Goal: Task Accomplishment & Management: Manage account settings

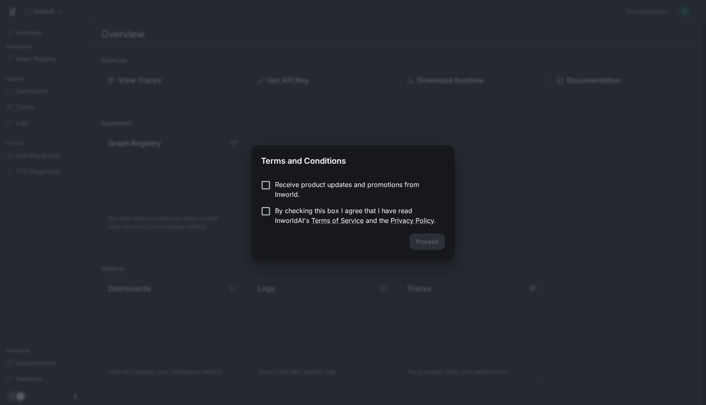
click at [360, 178] on div "Receive product updates and promotions from Inworld. By checking this box I agr…" at bounding box center [352, 203] width 203 height 60
click at [266, 205] on form "Receive product updates and promotions from Inworld. By checking this box I agr…" at bounding box center [353, 203] width 184 height 46
click at [263, 202] on form "Receive product updates and promotions from Inworld. By checking this box I agr…" at bounding box center [353, 203] width 184 height 46
click at [430, 243] on button "Proceed" at bounding box center [427, 242] width 36 height 16
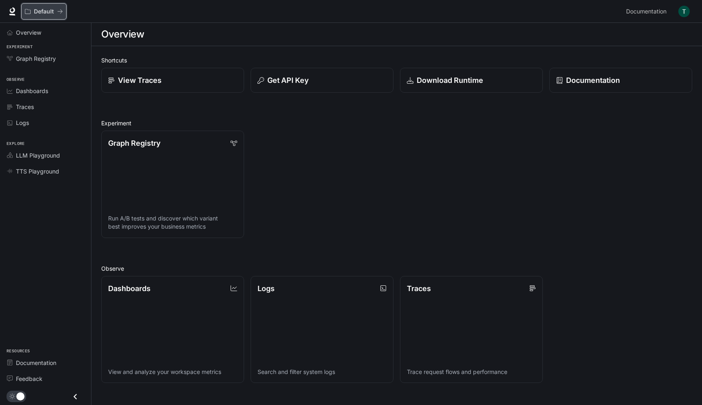
click at [49, 7] on button "Default" at bounding box center [43, 11] width 45 height 16
click at [51, 13] on p "Default" at bounding box center [44, 11] width 20 height 7
click at [14, 16] on link at bounding box center [12, 11] width 11 height 11
click at [22, 34] on span "Overview" at bounding box center [28, 32] width 25 height 9
click at [690, 11] on button "button" at bounding box center [684, 11] width 16 height 16
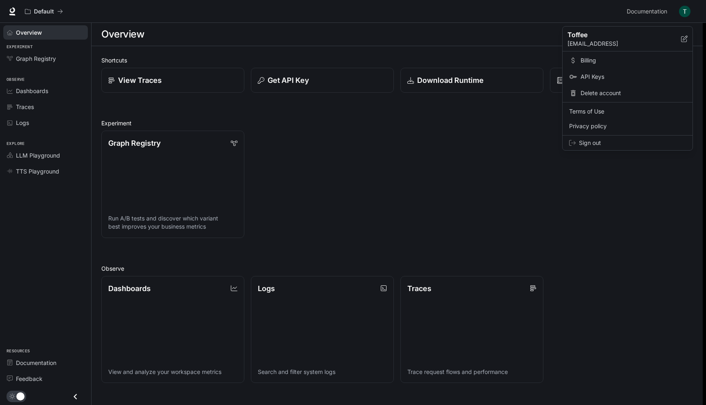
click at [591, 76] on span "API Keys" at bounding box center [632, 77] width 105 height 8
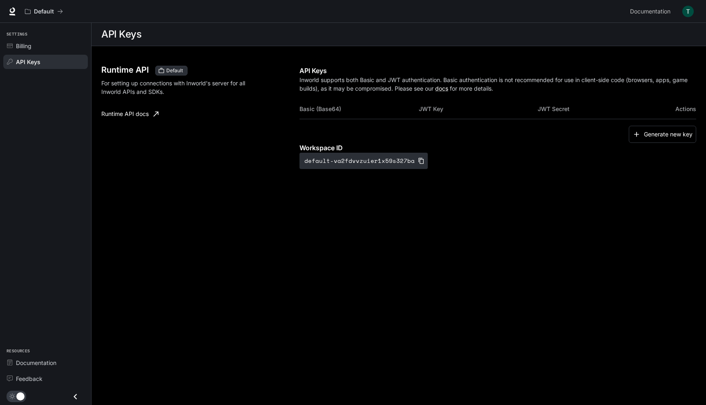
click at [78, 394] on icon "Close drawer" at bounding box center [75, 396] width 11 height 11
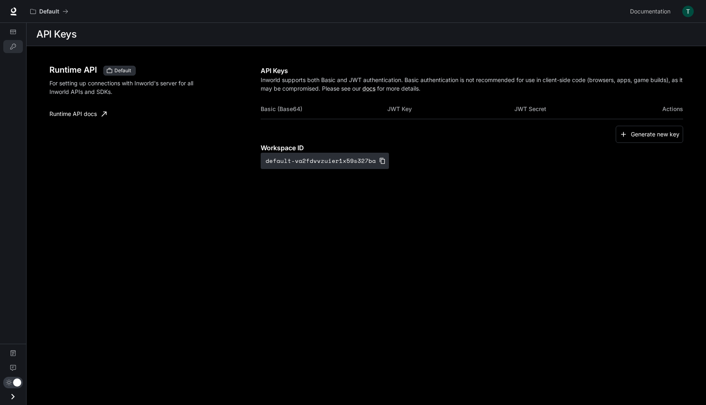
click at [12, 396] on icon "Open drawer" at bounding box center [12, 396] width 11 height 11
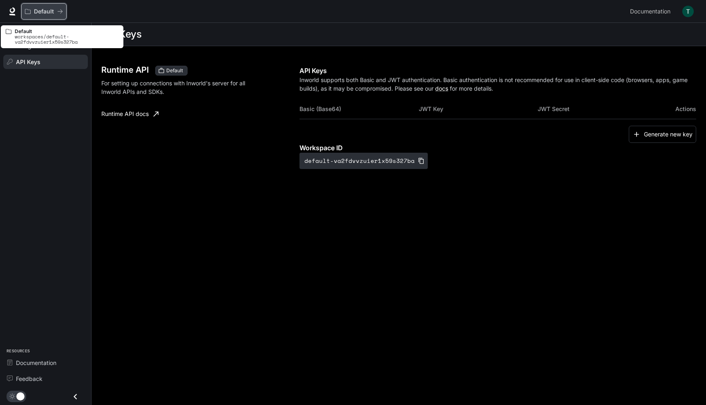
click at [30, 16] on button "Default" at bounding box center [43, 11] width 45 height 16
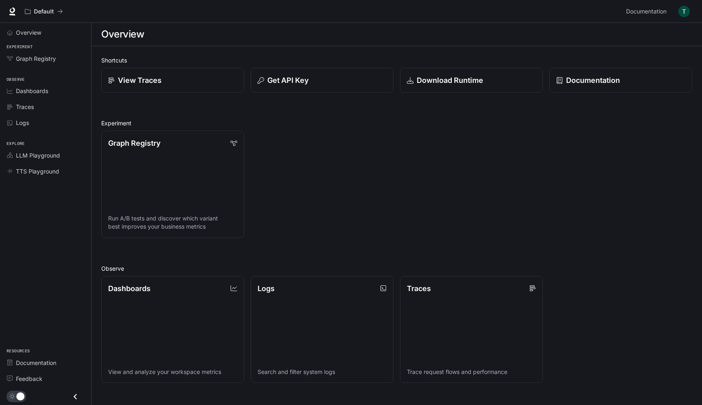
click at [382, 145] on div "Graph Registry Run A/B tests and discover which variant best improves your busi…" at bounding box center [394, 181] width 598 height 114
click at [341, 86] on button "Get API Key" at bounding box center [322, 80] width 145 height 25
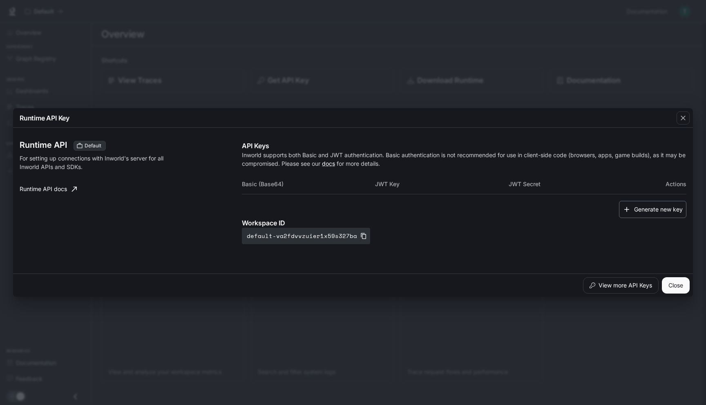
click at [626, 209] on icon "button" at bounding box center [626, 209] width 5 height 5
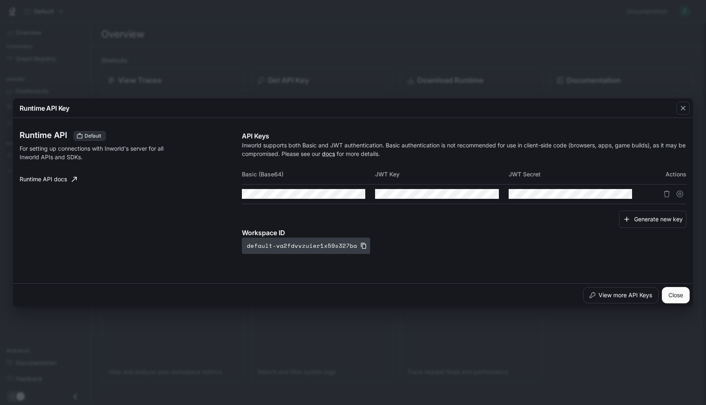
click at [361, 247] on icon "button" at bounding box center [363, 246] width 7 height 7
click at [672, 192] on button "Delete API key" at bounding box center [666, 193] width 13 height 13
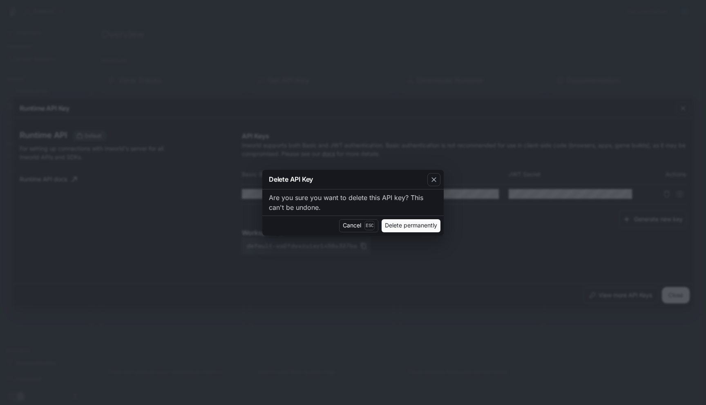
click at [433, 223] on button "Delete permanently" at bounding box center [410, 225] width 59 height 13
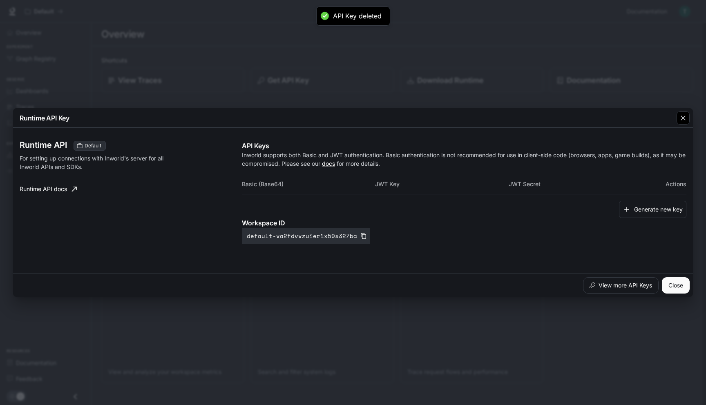
click at [679, 118] on icon "button" at bounding box center [683, 118] width 8 height 8
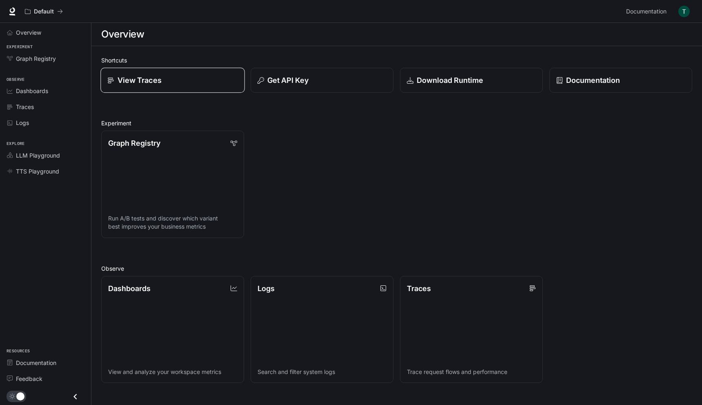
click at [203, 87] on link "View Traces" at bounding box center [172, 80] width 145 height 25
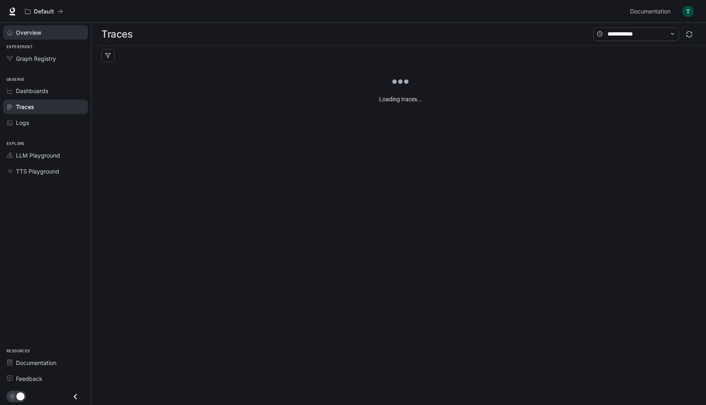
click at [50, 36] on div "Overview" at bounding box center [50, 32] width 68 height 9
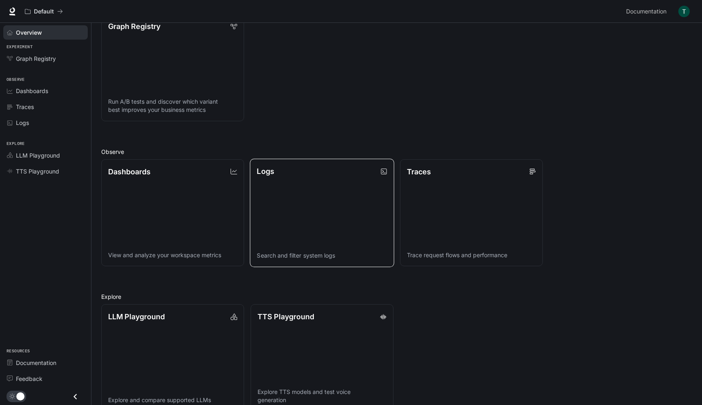
scroll to position [133, 0]
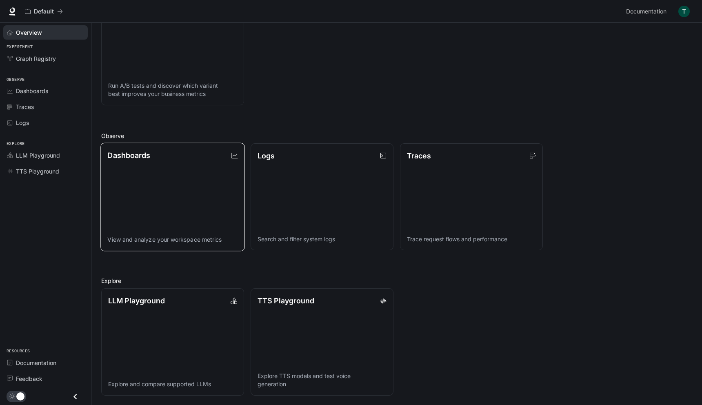
click at [209, 215] on link "Dashboards View and analyze your workspace metrics" at bounding box center [172, 197] width 145 height 108
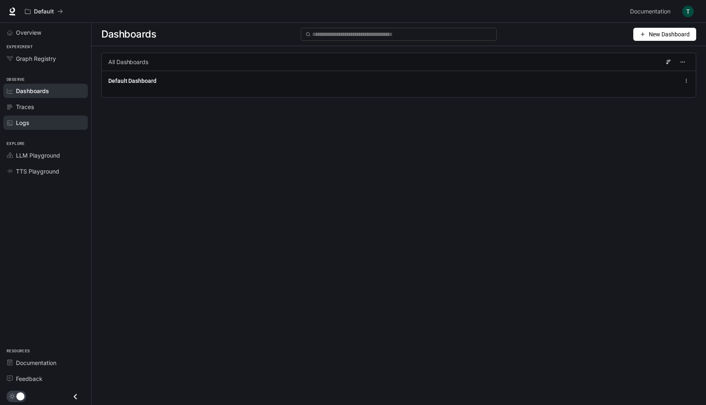
click at [19, 127] on span "Logs" at bounding box center [22, 122] width 13 height 9
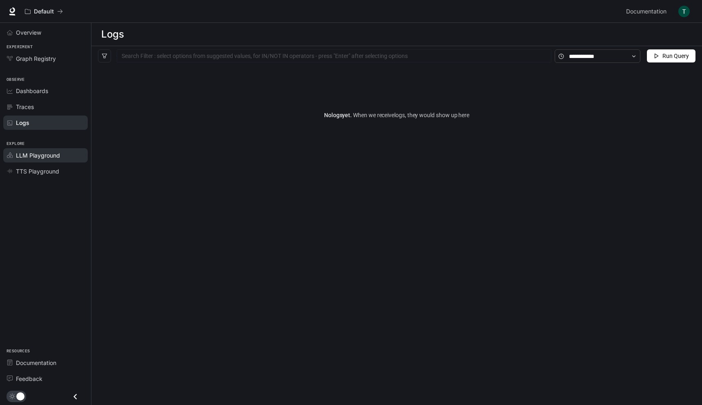
click at [27, 159] on span "LLM Playground" at bounding box center [38, 155] width 44 height 9
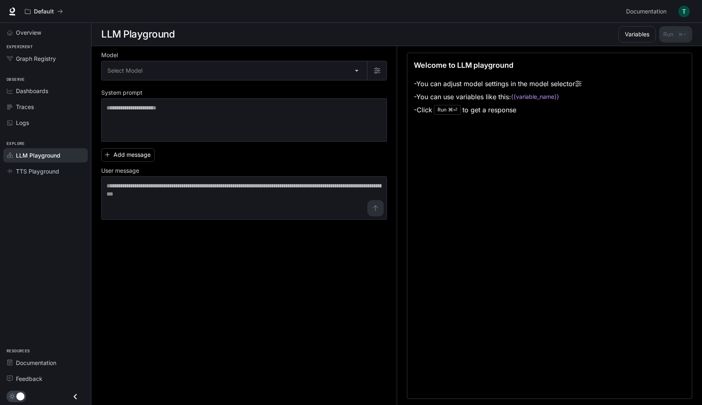
click at [27, 179] on div "Explore LLM Playground TTS Playground" at bounding box center [45, 156] width 91 height 49
click at [27, 178] on link "TTS Playground" at bounding box center [45, 171] width 85 height 14
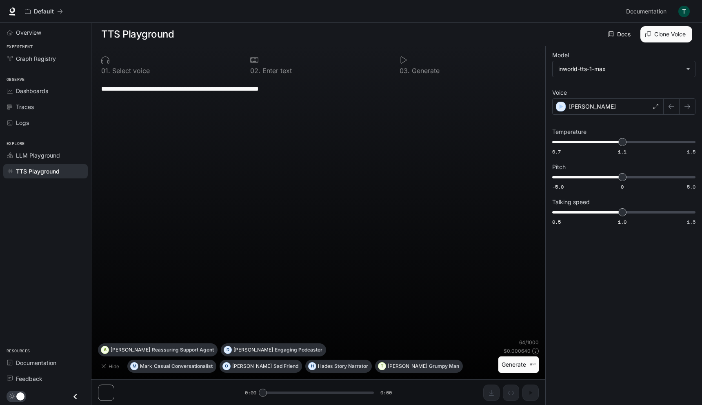
click at [677, 12] on button "button" at bounding box center [684, 11] width 16 height 16
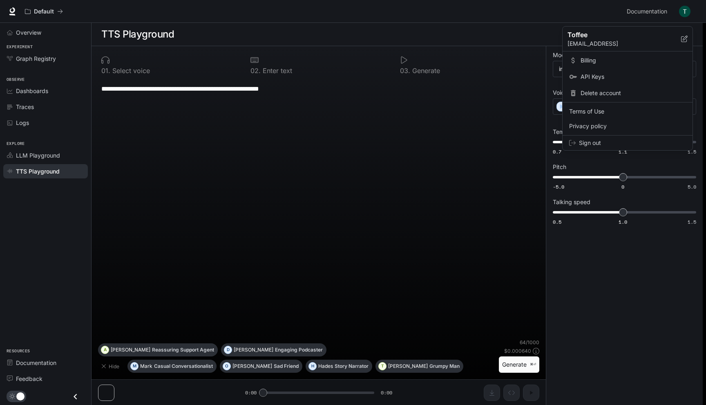
click at [642, 62] on span "Billing" at bounding box center [632, 60] width 105 height 8
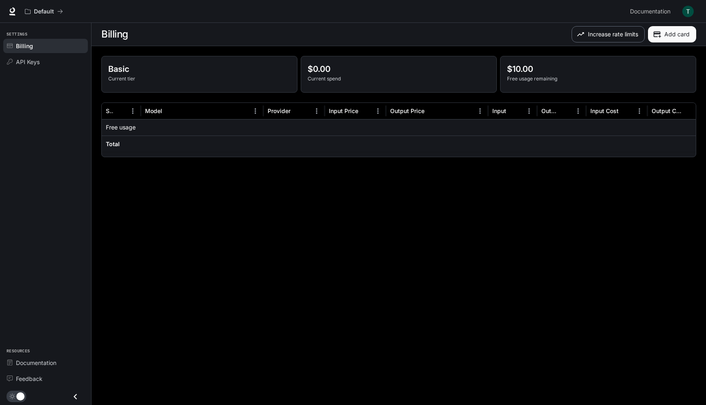
click at [623, 33] on button "Increase rate limits" at bounding box center [607, 34] width 73 height 16
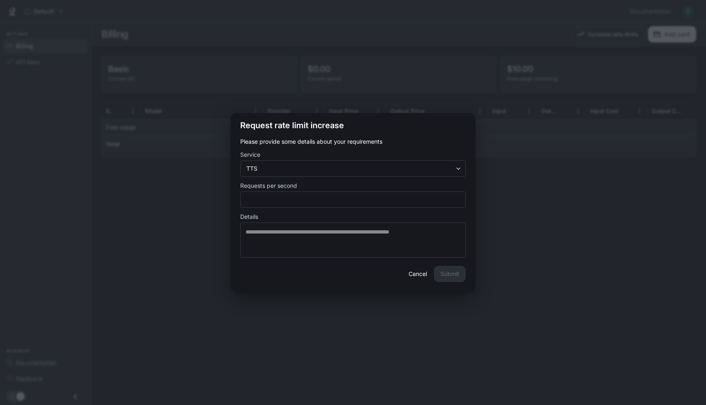
click at [619, 45] on div "**********" at bounding box center [353, 202] width 706 height 405
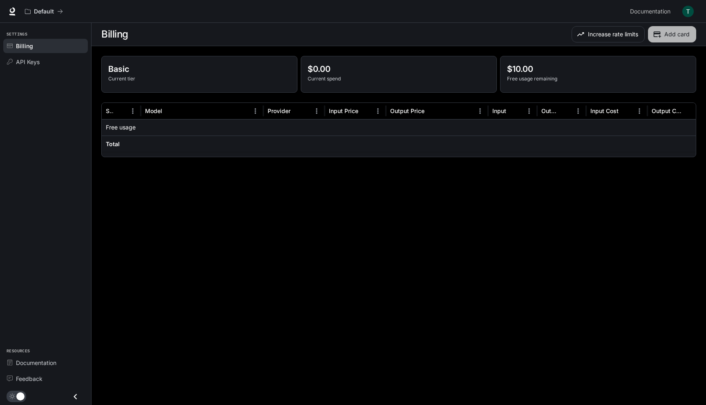
click at [679, 30] on button "Add card" at bounding box center [672, 34] width 48 height 16
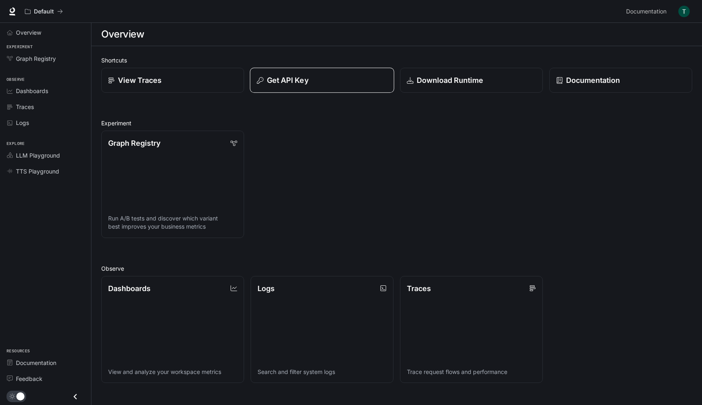
click at [318, 84] on div "Get API Key" at bounding box center [322, 80] width 130 height 11
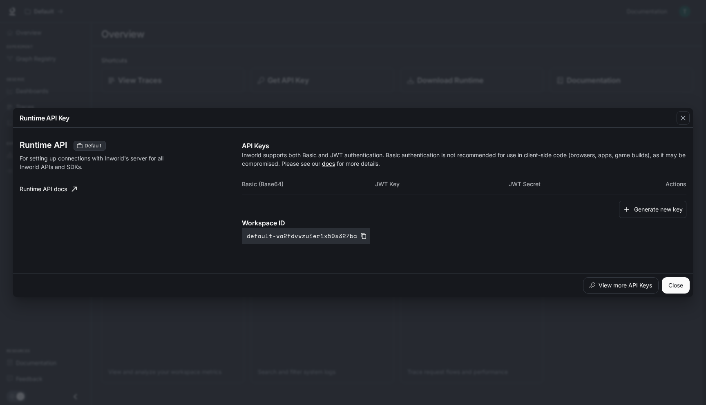
click at [615, 63] on div "Runtime API Key Runtime API Default For setting up connections with Inworld's s…" at bounding box center [353, 202] width 706 height 405
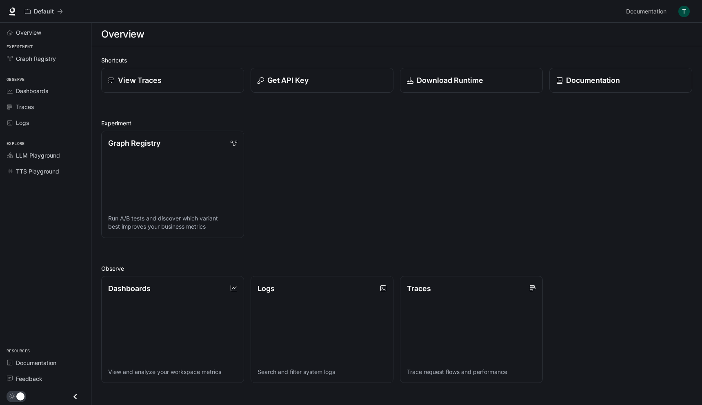
click at [682, 9] on img "button" at bounding box center [684, 11] width 11 height 11
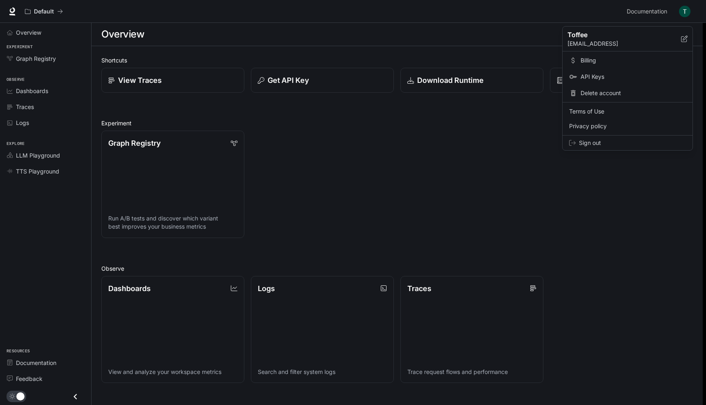
click at [620, 71] on link "API Keys" at bounding box center [627, 76] width 127 height 15
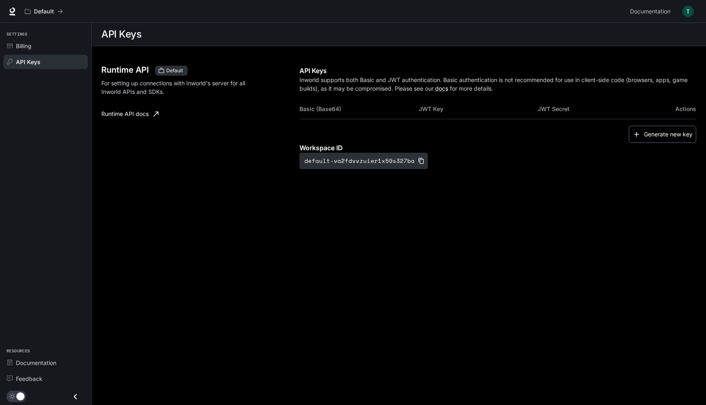
click at [679, 136] on button "Generate new key" at bounding box center [661, 135] width 67 height 18
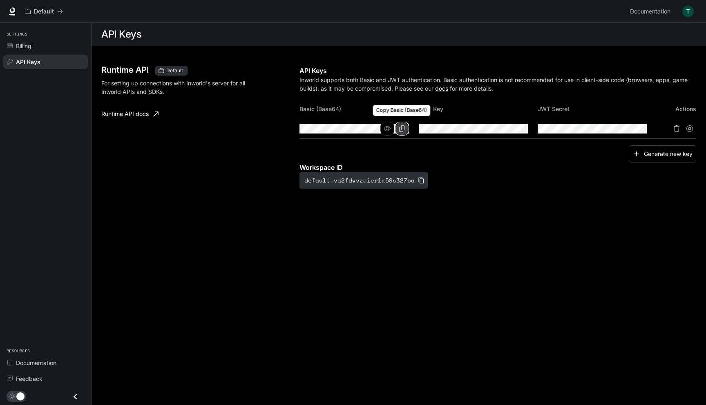
click at [399, 127] on icon "Copy Basic (Base64)" at bounding box center [402, 128] width 7 height 7
click at [518, 128] on icon "Copy Key" at bounding box center [521, 128] width 6 height 7
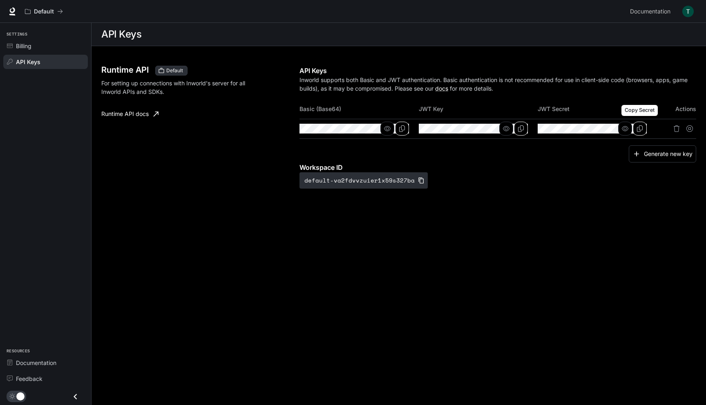
click at [639, 127] on icon "Copy Secret" at bounding box center [640, 128] width 6 height 7
click at [52, 43] on div "Billing" at bounding box center [50, 46] width 68 height 9
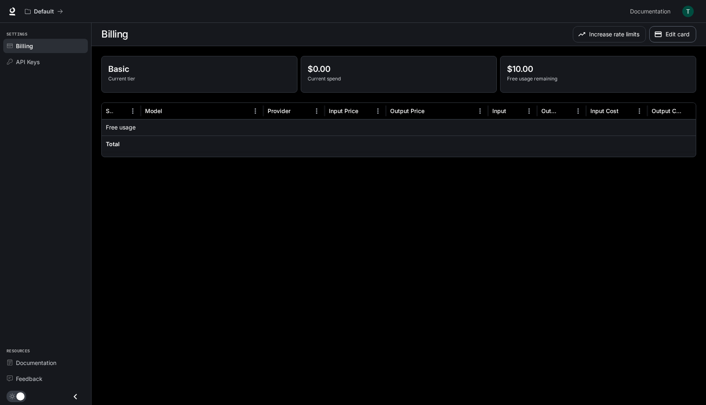
click at [672, 35] on button "Edit card" at bounding box center [672, 34] width 47 height 16
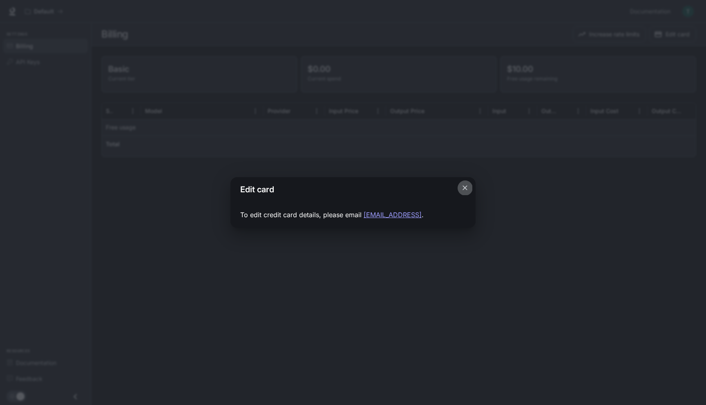
click at [464, 189] on icon "Close dialog" at bounding box center [465, 188] width 8 height 8
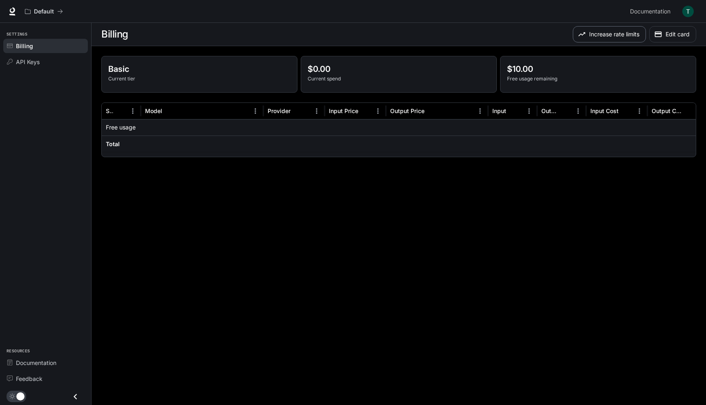
click at [616, 36] on button "Increase rate limits" at bounding box center [608, 34] width 73 height 16
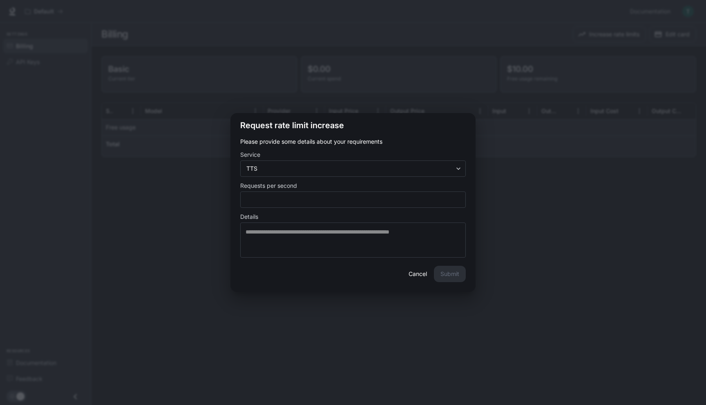
click at [341, 119] on h2 "Request rate limit increase" at bounding box center [352, 125] width 245 height 24
click at [291, 105] on div "**********" at bounding box center [353, 202] width 706 height 405
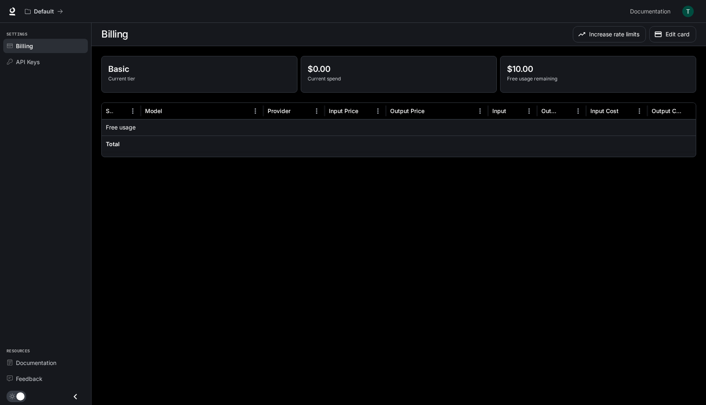
click at [689, 10] on img "button" at bounding box center [687, 11] width 11 height 11
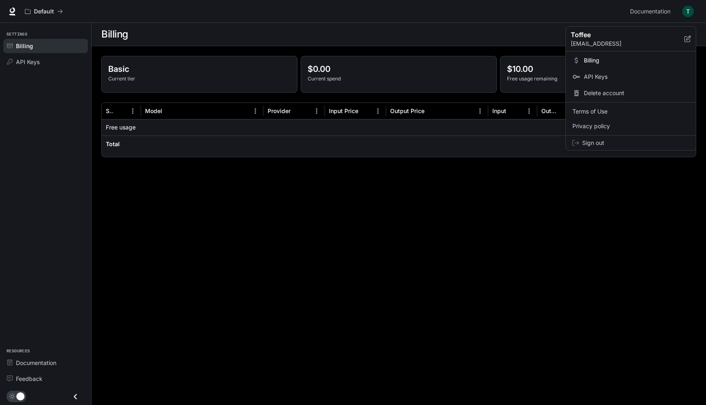
click at [612, 61] on span "Billing" at bounding box center [636, 60] width 105 height 8
click at [587, 54] on link "Billing" at bounding box center [630, 60] width 127 height 15
click at [587, 58] on span "Billing" at bounding box center [636, 60] width 105 height 8
click at [60, 20] on div at bounding box center [353, 202] width 706 height 405
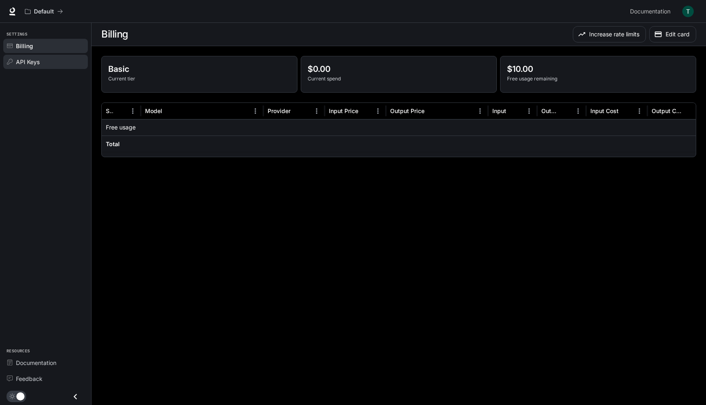
click at [33, 59] on span "API Keys" at bounding box center [28, 62] width 24 height 9
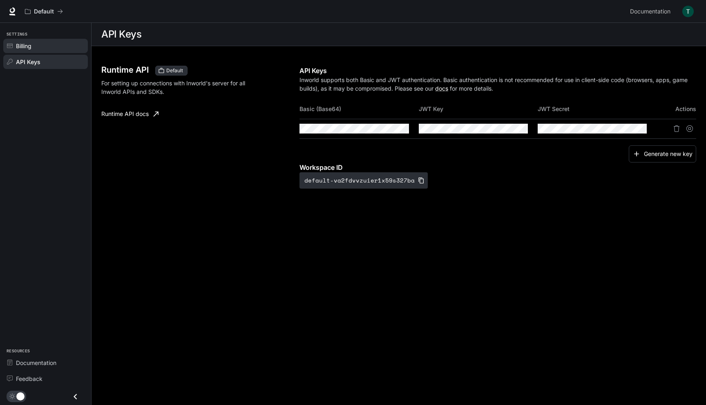
click at [42, 43] on div "Billing" at bounding box center [50, 46] width 68 height 9
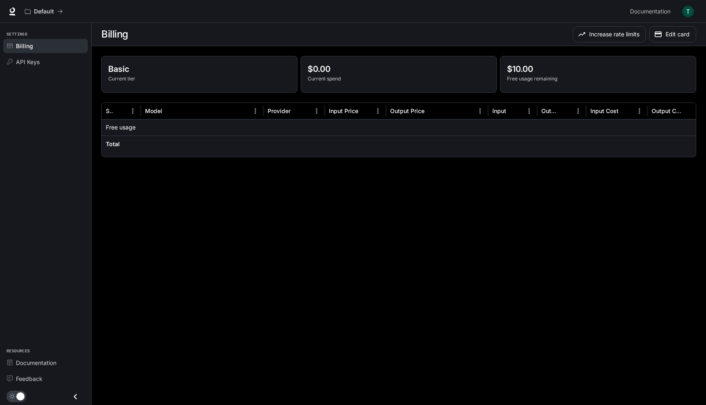
click at [116, 143] on h6 "Total" at bounding box center [113, 144] width 14 height 8
click at [618, 33] on button "Increase rate limits" at bounding box center [608, 34] width 73 height 16
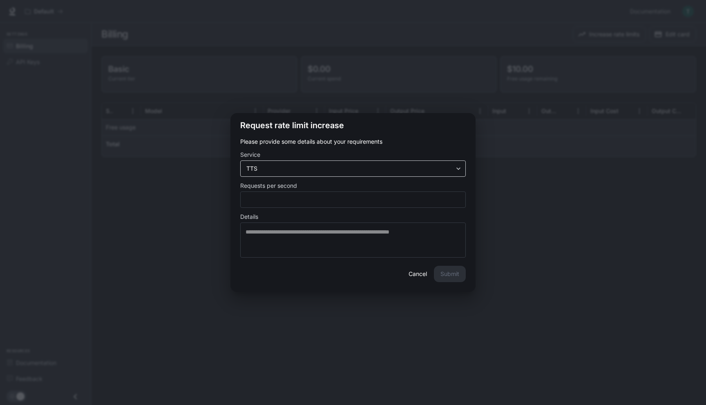
click at [378, 176] on div "**********" at bounding box center [352, 168] width 225 height 16
click at [380, 171] on body "**********" at bounding box center [353, 202] width 706 height 405
click at [398, 148] on div at bounding box center [353, 202] width 706 height 405
click at [441, 200] on input "*" at bounding box center [353, 200] width 225 height 8
click at [444, 158] on label "Service" at bounding box center [352, 156] width 225 height 8
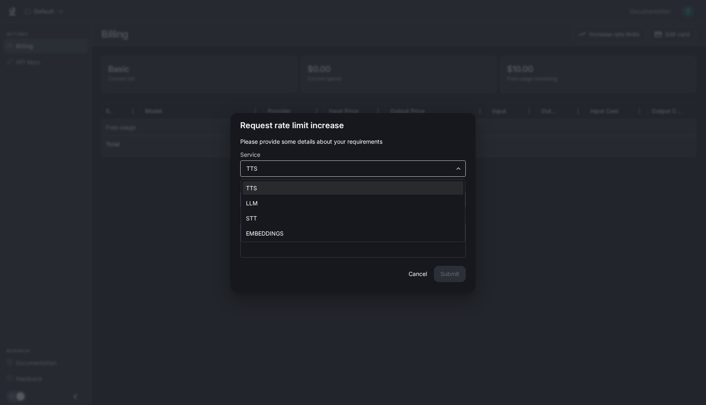
click at [443, 165] on body "**********" at bounding box center [353, 202] width 706 height 405
click at [227, 293] on div at bounding box center [353, 202] width 706 height 405
click at [228, 298] on div "**********" at bounding box center [353, 202] width 706 height 405
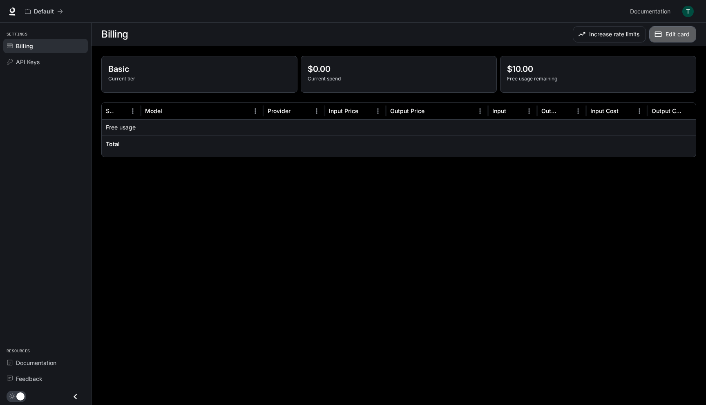
click at [677, 37] on button "Edit card" at bounding box center [672, 34] width 47 height 16
click at [670, 39] on button "Edit card" at bounding box center [672, 34] width 47 height 16
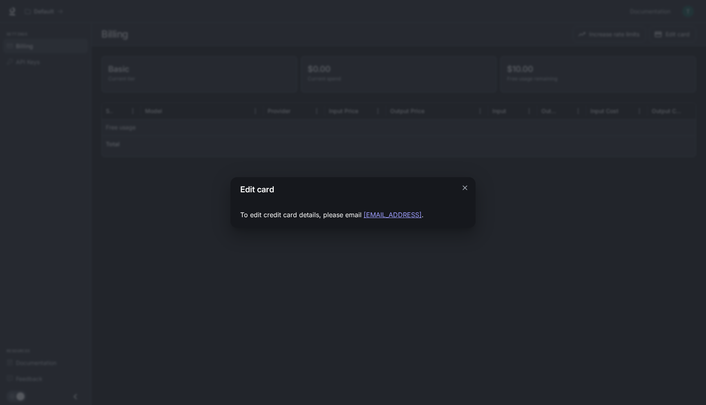
click at [586, 127] on div "Edit card To edit credit card details, please email [EMAIL_ADDRESS] ." at bounding box center [353, 202] width 706 height 405
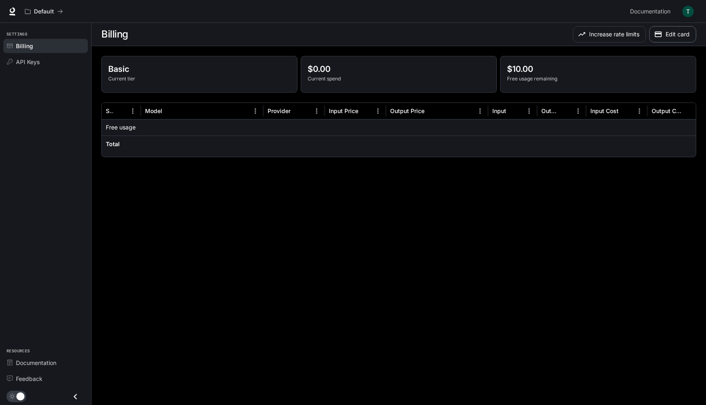
click at [671, 38] on button "Edit card" at bounding box center [672, 34] width 47 height 16
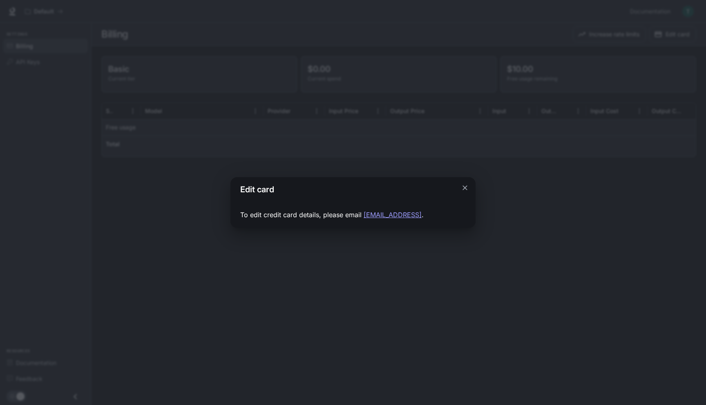
click at [589, 51] on div "Edit card To edit credit card details, please email [EMAIL_ADDRESS] ." at bounding box center [353, 202] width 706 height 405
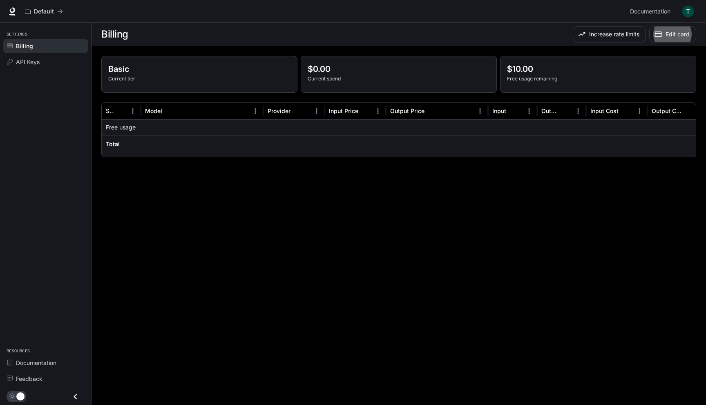
click at [601, 45] on section "Billing Increase rate limits Edit card" at bounding box center [398, 34] width 614 height 23
click at [601, 41] on button "Increase rate limits" at bounding box center [608, 34] width 73 height 16
